Goal: Information Seeking & Learning: Learn about a topic

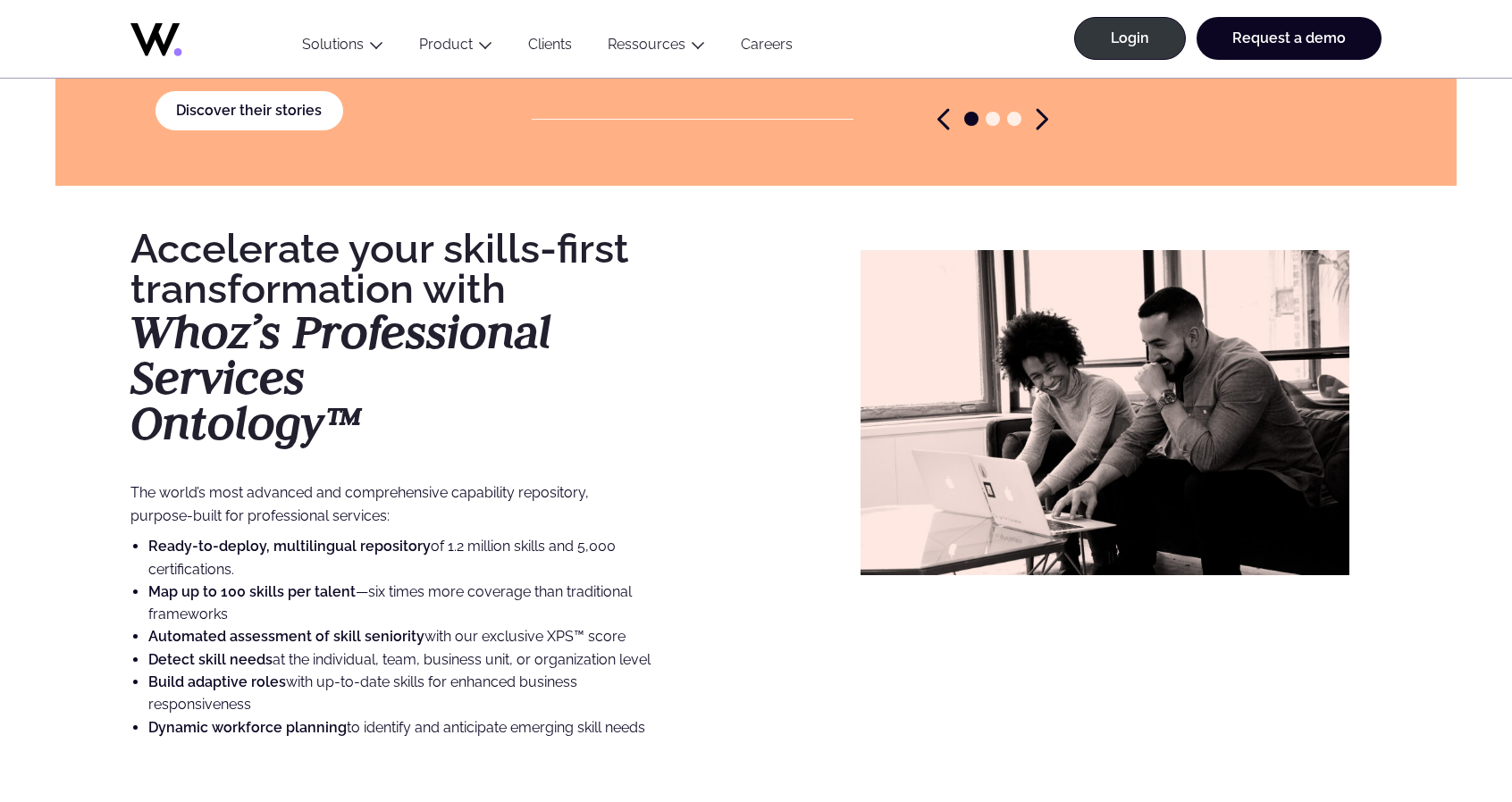
scroll to position [4198, 0]
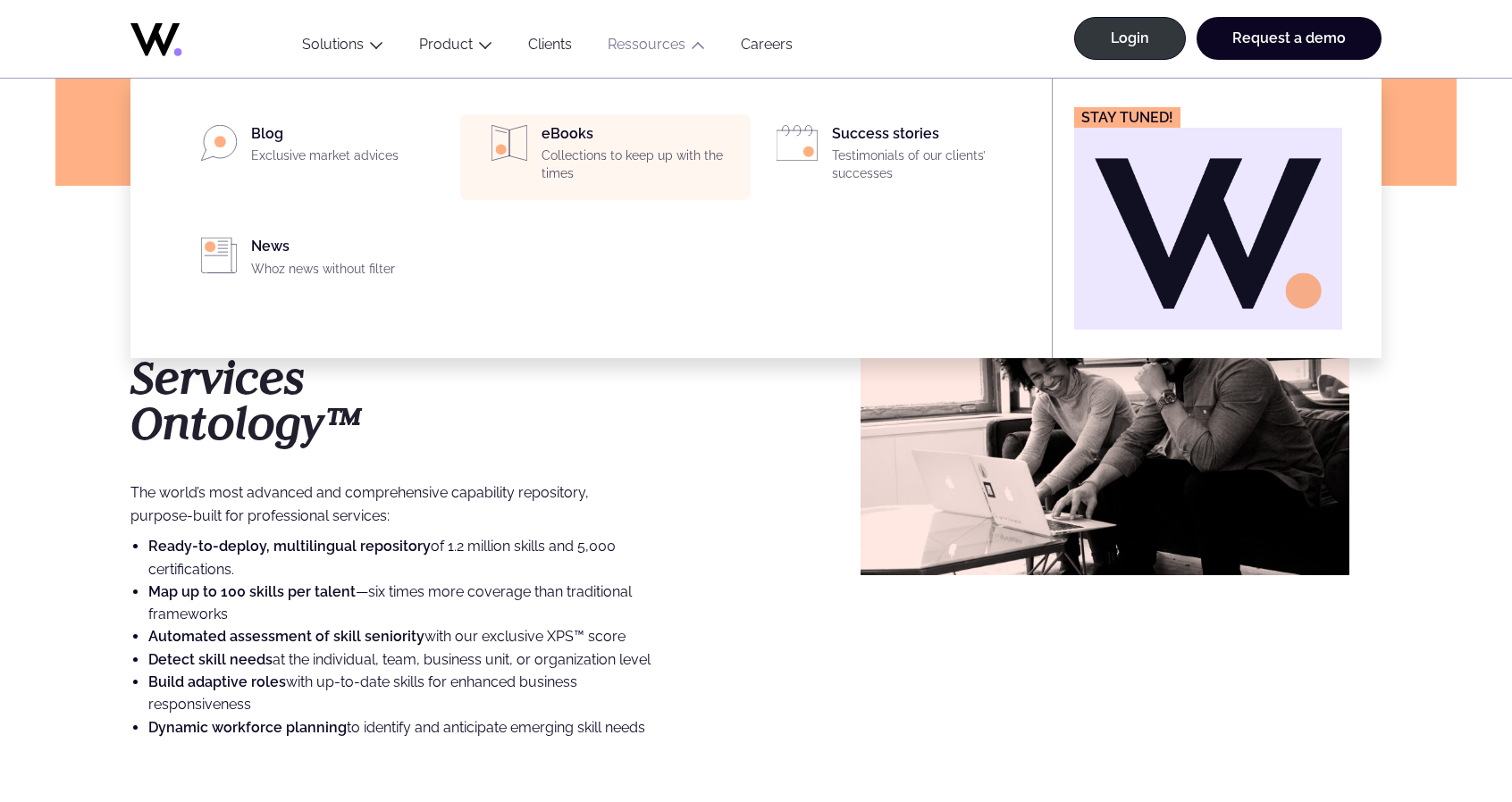
click at [571, 146] on div "eBooks Collections to keep up with the times" at bounding box center [640, 157] width 198 height 65
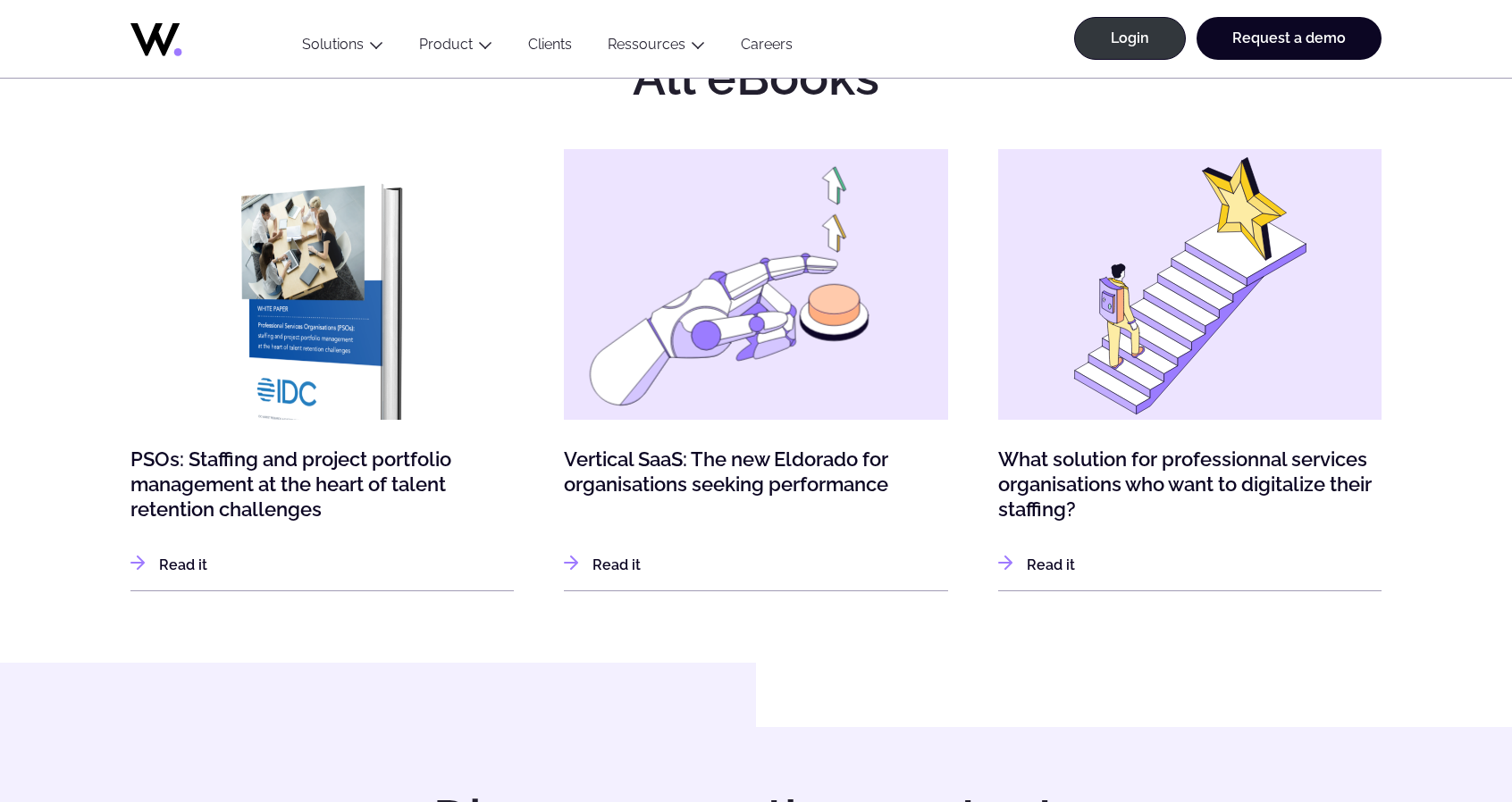
scroll to position [714, 0]
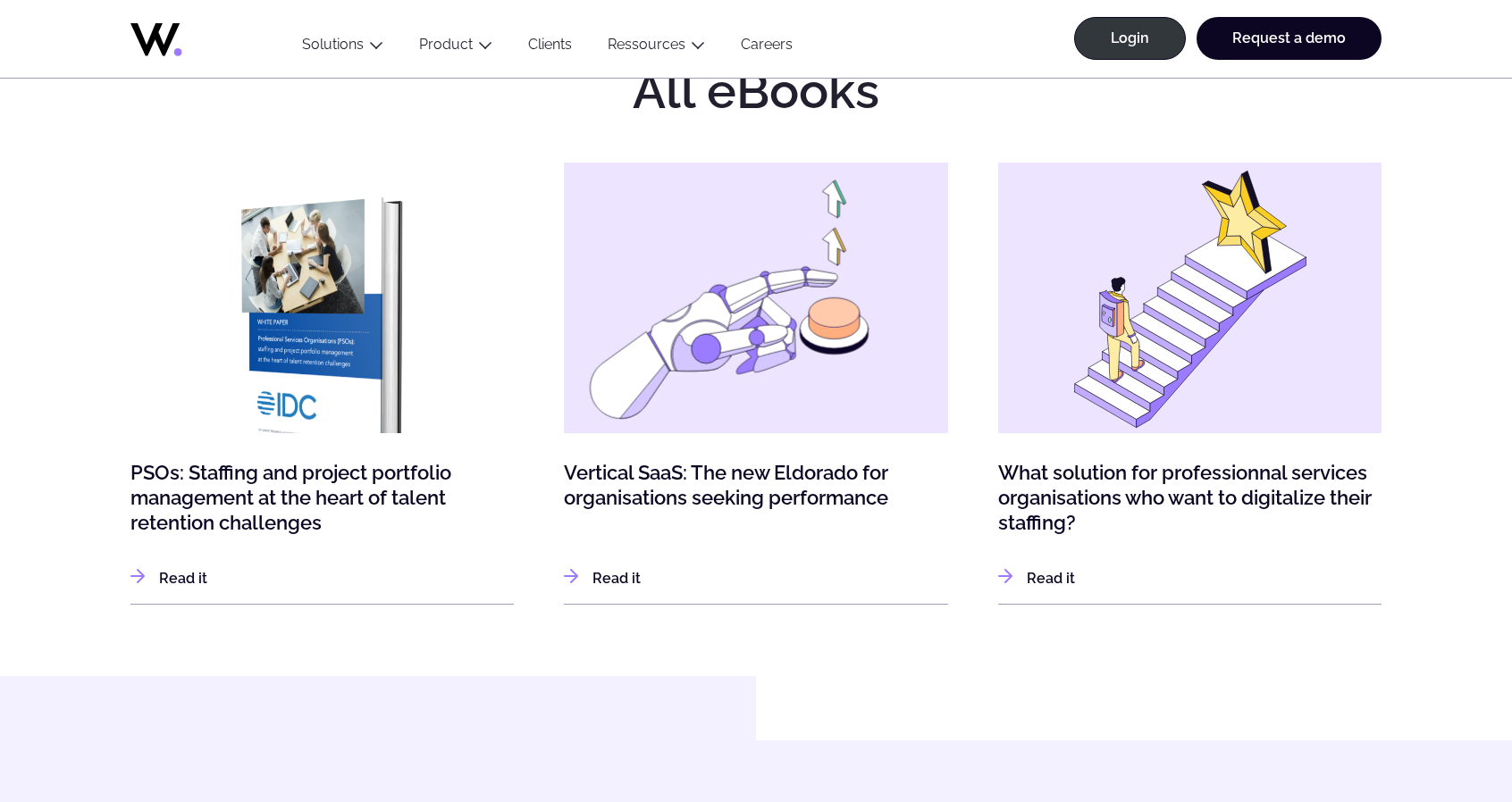
click at [762, 284] on img at bounding box center [756, 300] width 422 height 301
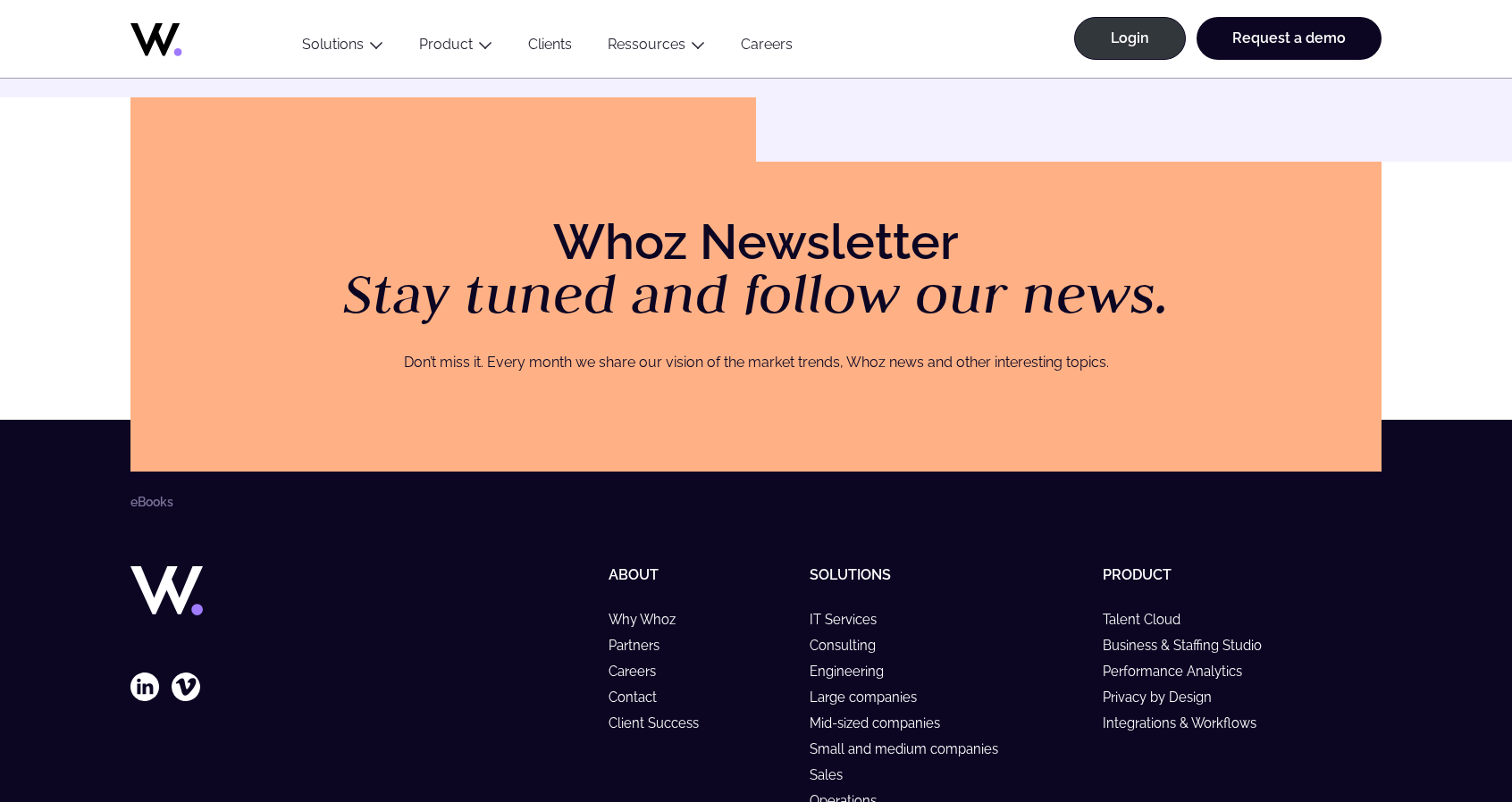
scroll to position [2262, 0]
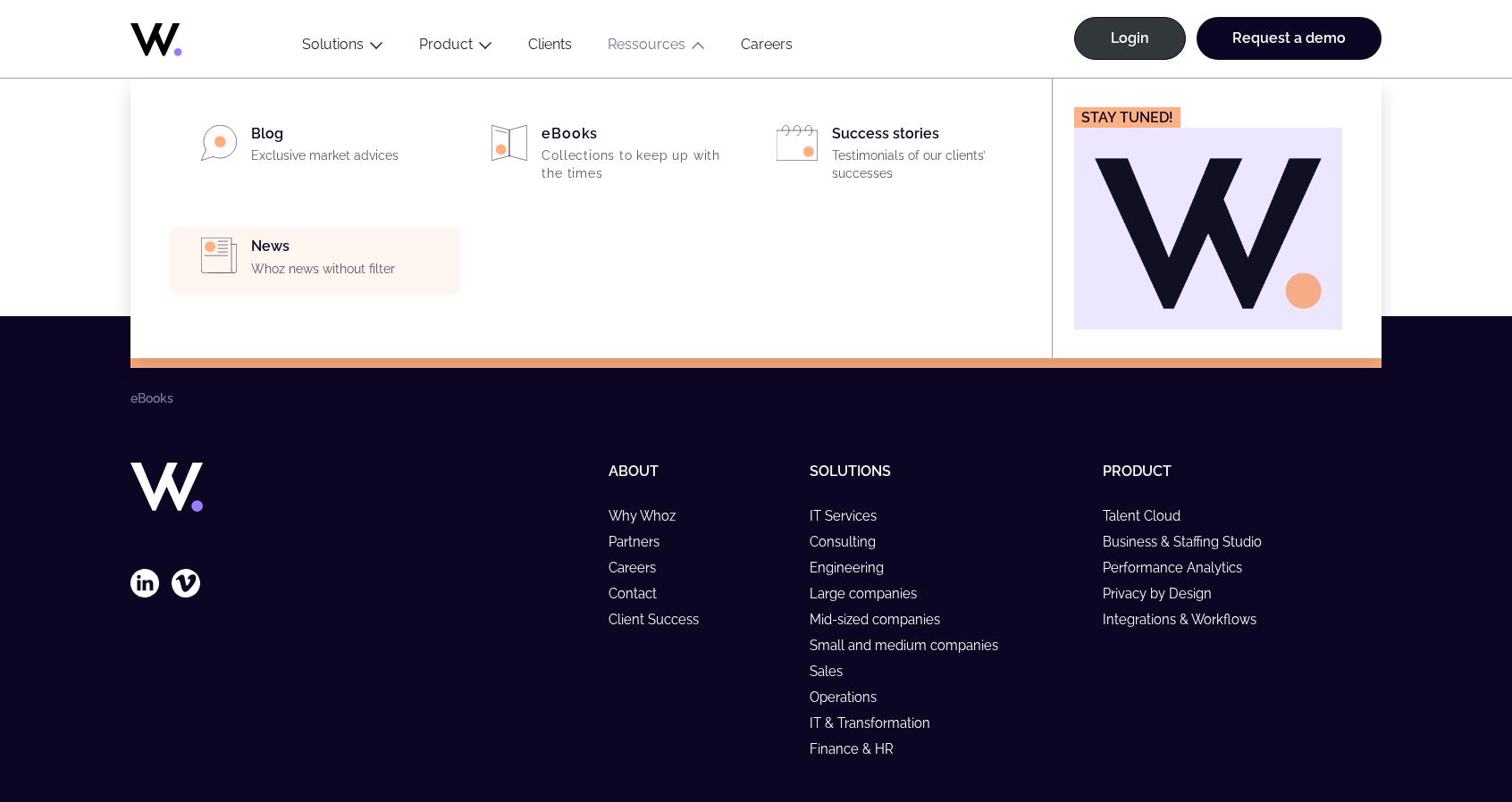
click at [296, 292] on li "News Whoz news without filter" at bounding box center [314, 261] width 290 height 68
click at [302, 271] on p "Whoz news without filter" at bounding box center [350, 269] width 198 height 18
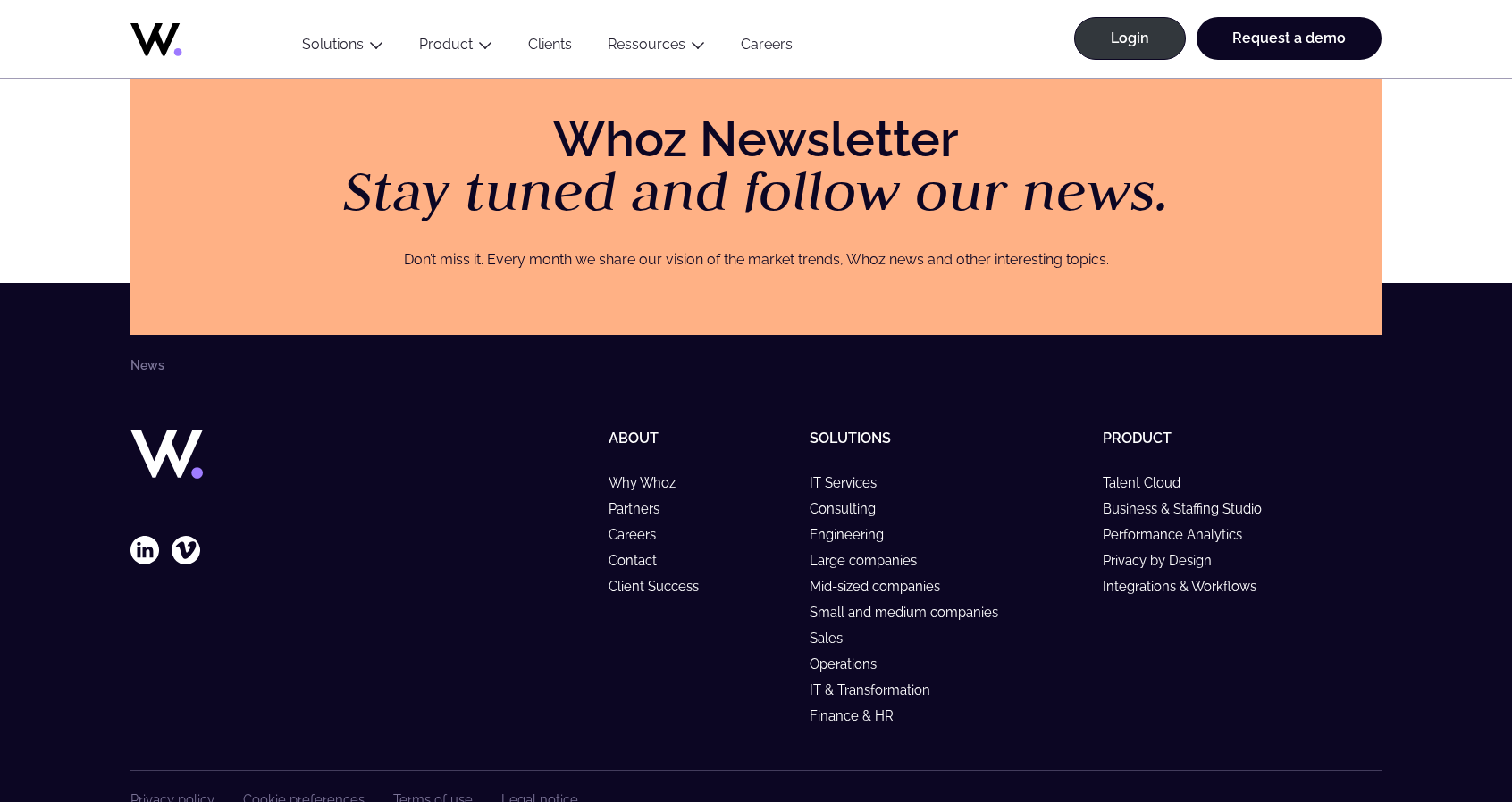
scroll to position [1808, 0]
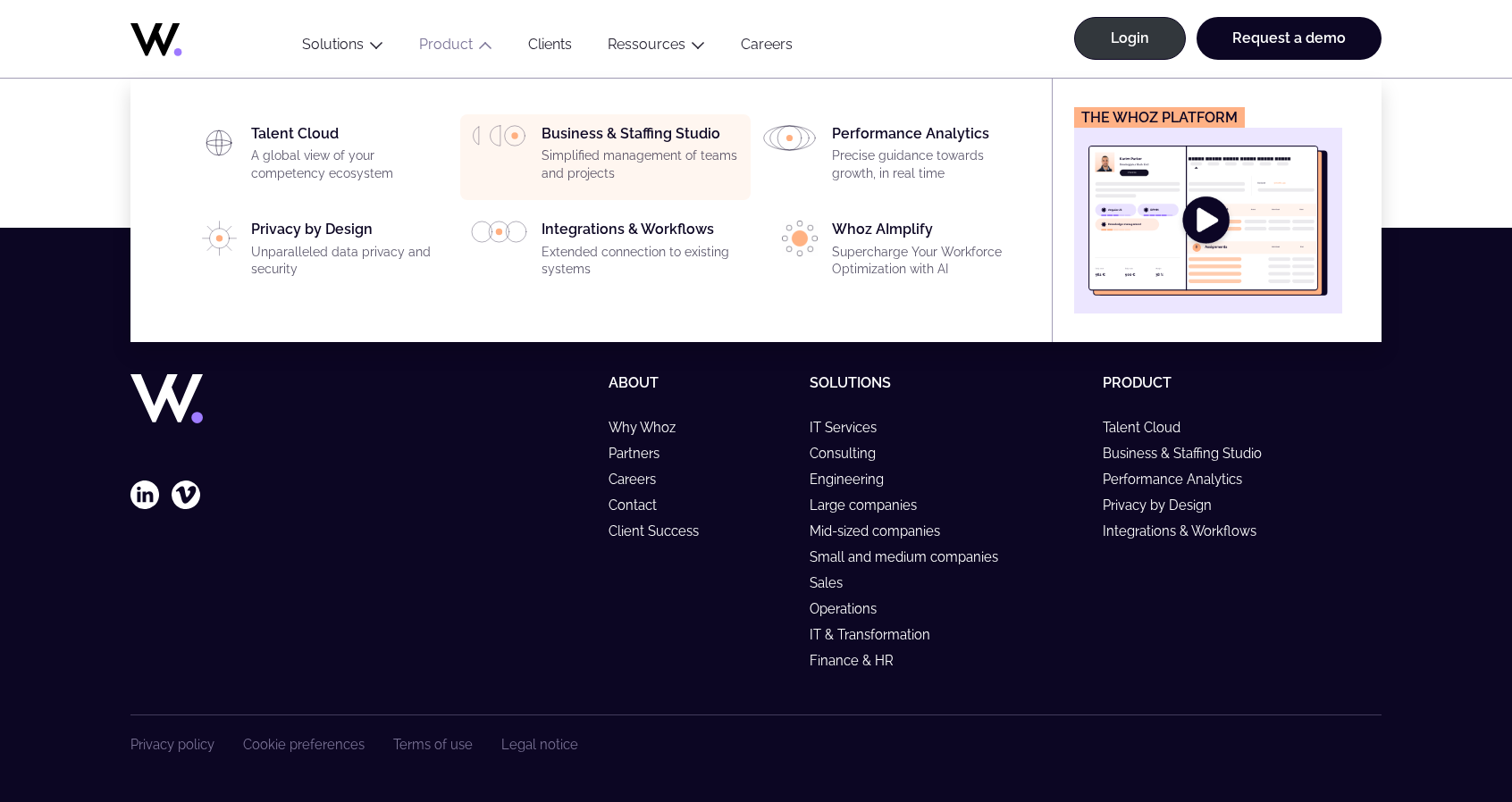
click at [622, 147] on p "Simplified management of teams and projects" at bounding box center [640, 165] width 198 height 35
